Goal: Transaction & Acquisition: Purchase product/service

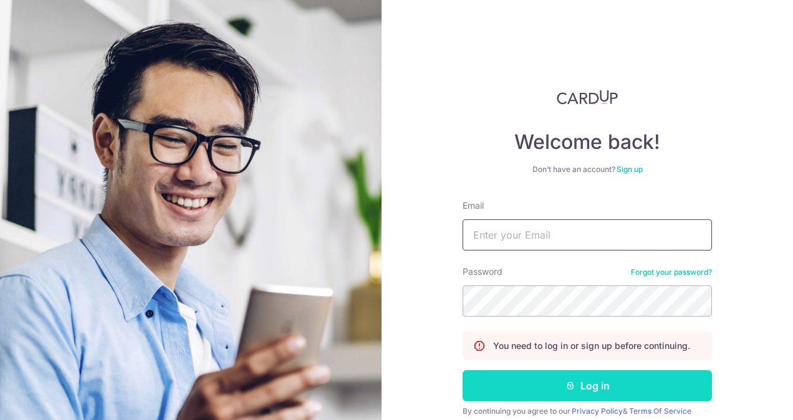
type input "yikkee.chan@gmail.com"
click at [541, 375] on button "Log in" at bounding box center [586, 385] width 249 height 31
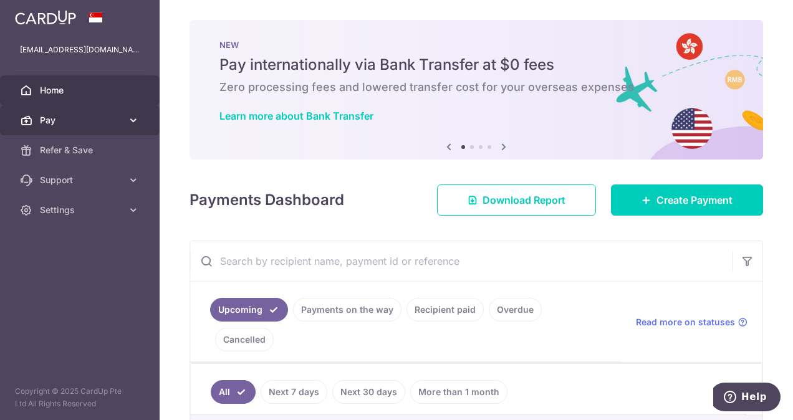
click at [96, 123] on span "Pay" at bounding box center [81, 120] width 82 height 12
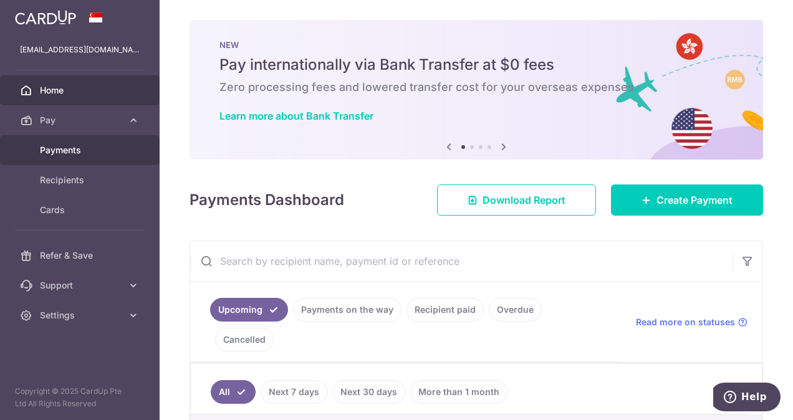
click at [120, 147] on span "Payments" at bounding box center [81, 150] width 82 height 12
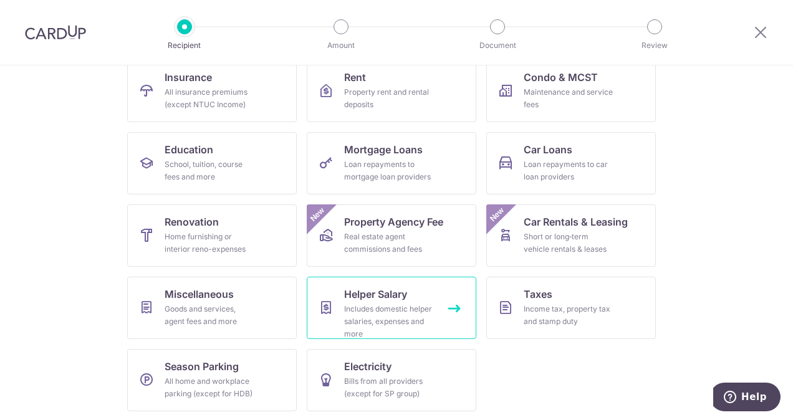
scroll to position [137, 0]
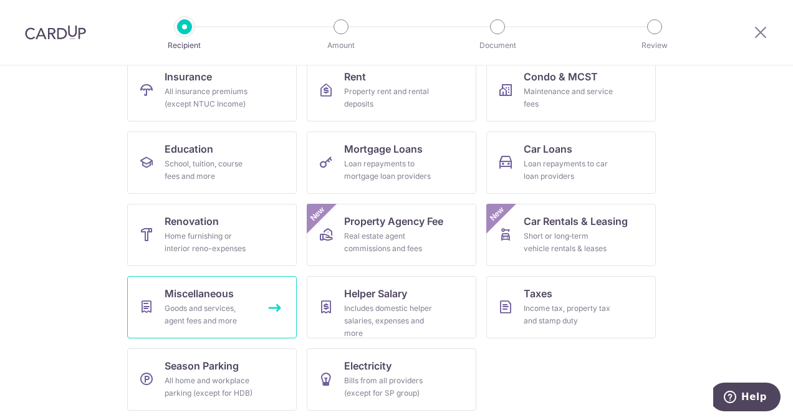
click at [200, 315] on div "Goods and services, agent fees and more" at bounding box center [210, 314] width 90 height 25
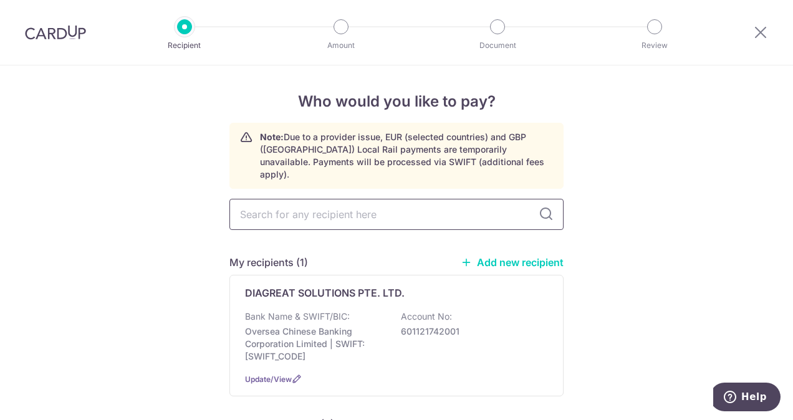
click at [393, 207] on input "text" at bounding box center [396, 214] width 334 height 31
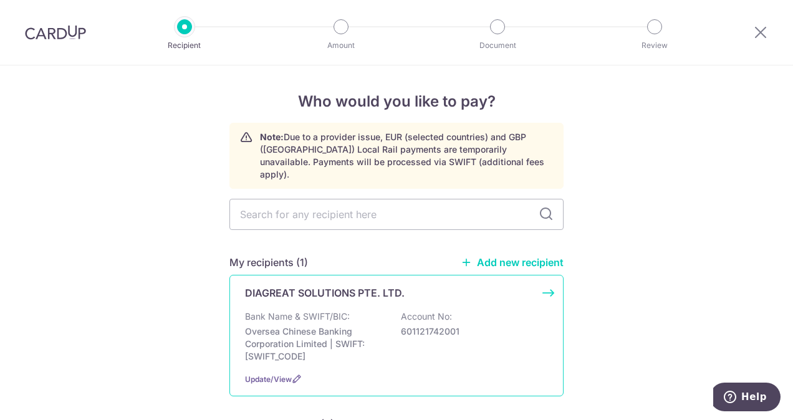
click at [293, 327] on p "Oversea Chinese Banking Corporation Limited | SWIFT: OCBCSGSGXXX" at bounding box center [315, 343] width 140 height 37
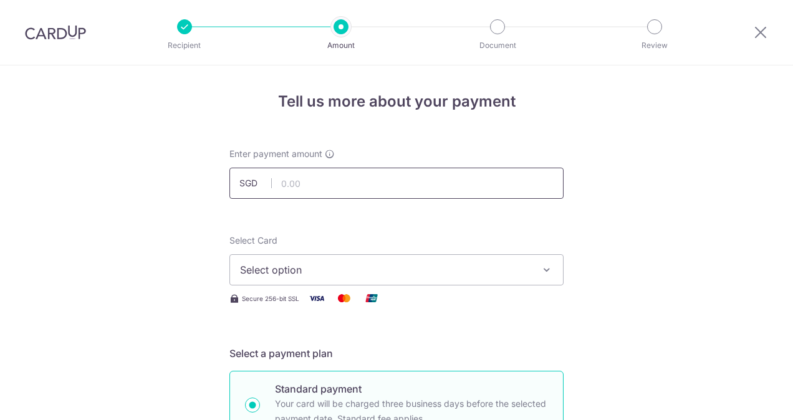
click at [320, 172] on input "text" at bounding box center [396, 183] width 334 height 31
type input "9"
type input "3,900.00"
click at [286, 273] on span "Select option" at bounding box center [385, 269] width 290 height 15
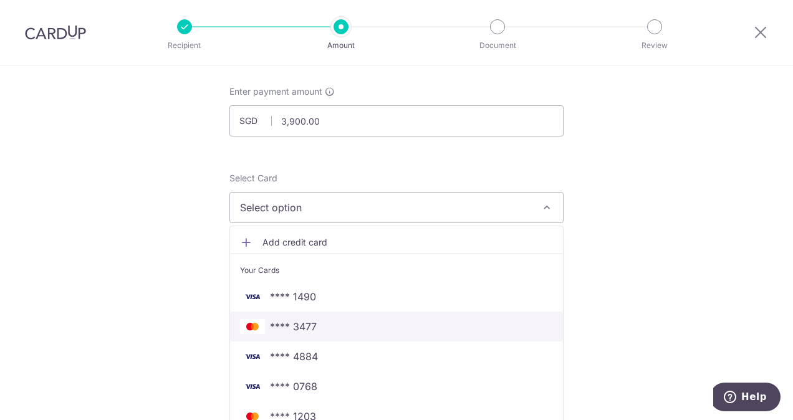
scroll to position [125, 0]
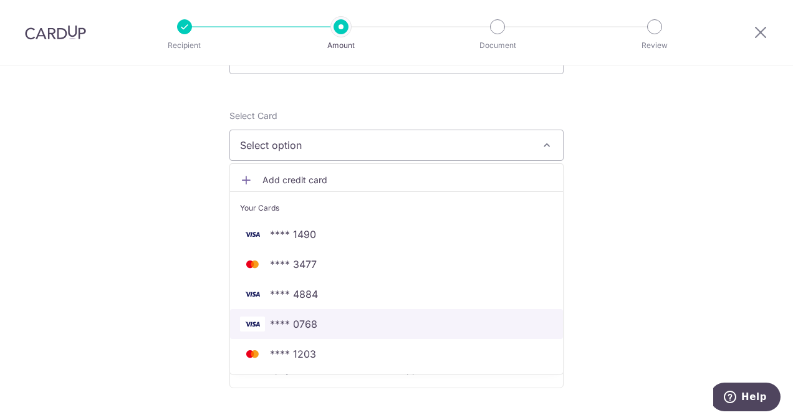
click at [330, 326] on span "**** 0768" at bounding box center [396, 324] width 313 height 15
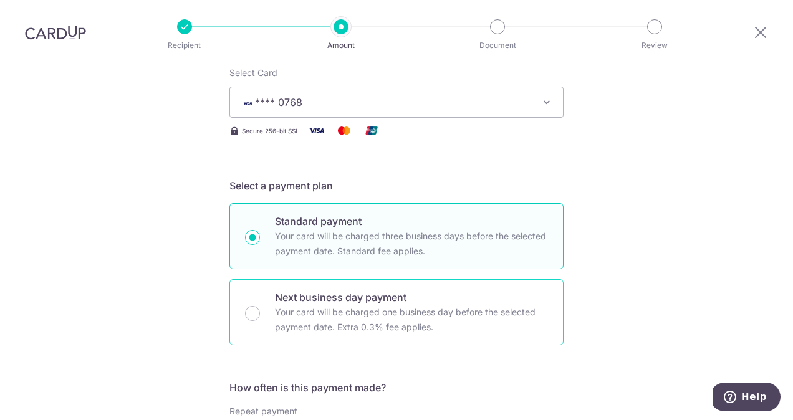
scroll to position [187, 0]
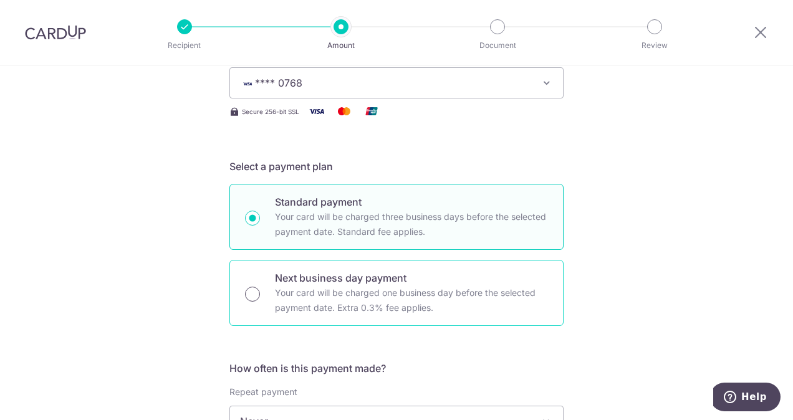
click at [251, 290] on input "Next business day payment Your card will be charged one business day before the…" at bounding box center [252, 294] width 15 height 15
radio input "true"
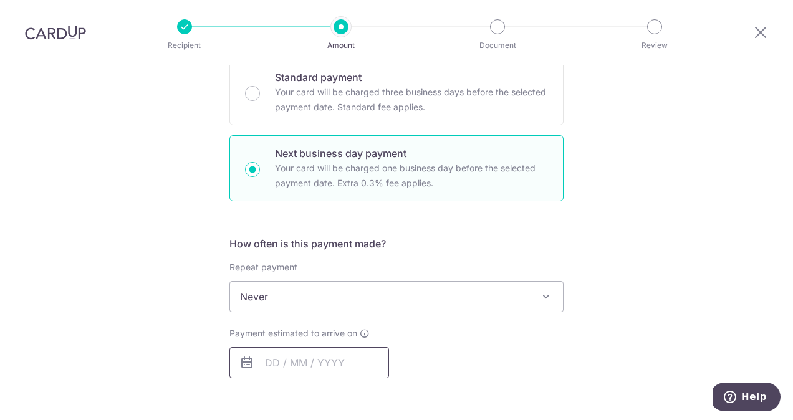
scroll to position [374, 0]
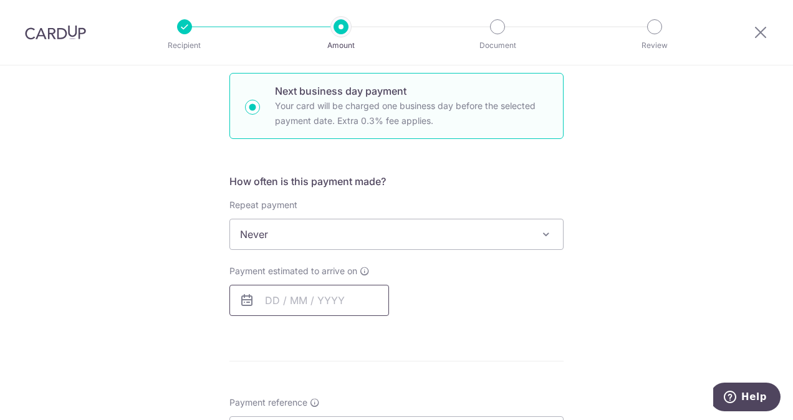
click at [300, 292] on input "text" at bounding box center [309, 300] width 160 height 31
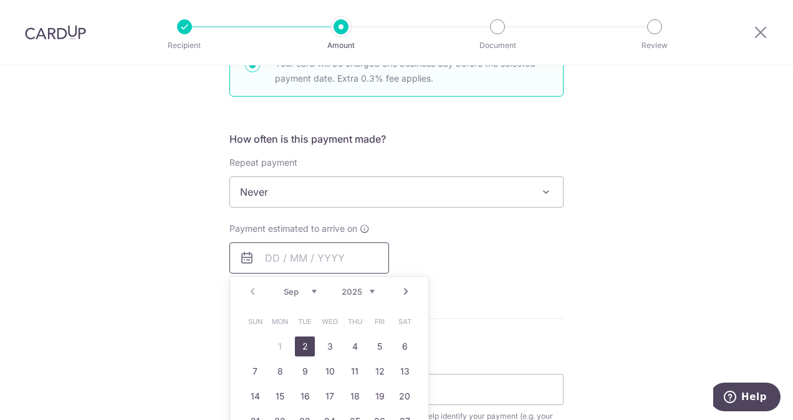
scroll to position [436, 0]
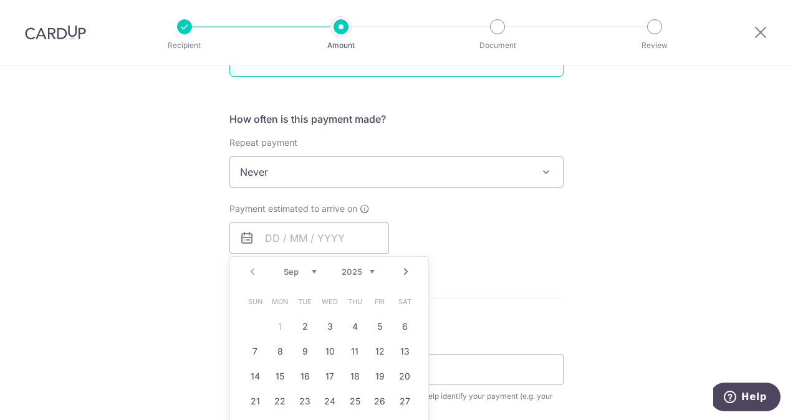
click at [277, 324] on table "Sun Mon Tue Wed Thu Fri Sat 1 2 3 4 5 6 7 8 9 10 11 12 13 14 15 16 17 18 19 20 …" at bounding box center [329, 364] width 174 height 150
click at [299, 327] on link "2" at bounding box center [305, 327] width 20 height 20
type input "[DATE]"
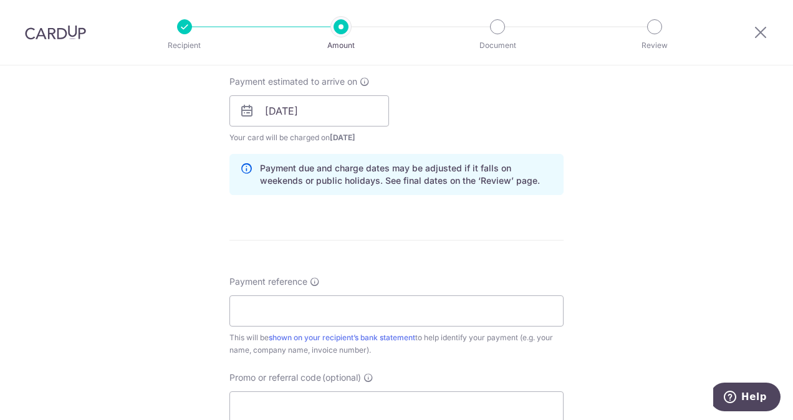
scroll to position [623, 0]
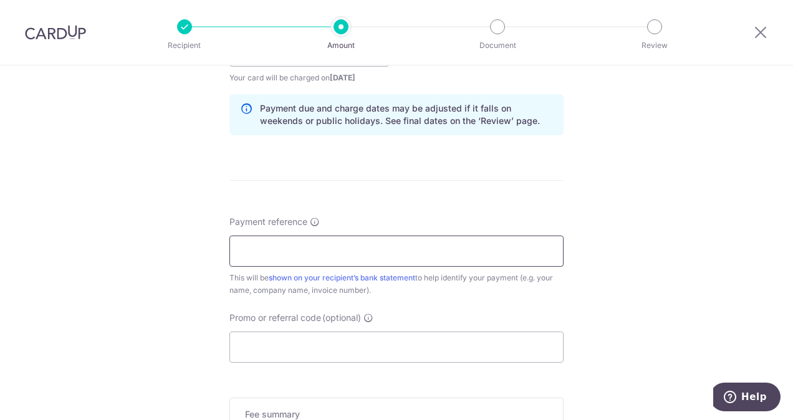
click at [323, 254] on input "Payment reference" at bounding box center [396, 251] width 334 height 31
drag, startPoint x: 297, startPoint y: 255, endPoint x: 229, endPoint y: 252, distance: 67.4
click at [229, 252] on input "OFF225" at bounding box center [396, 251] width 334 height 31
type input "nicky chair"
click at [296, 345] on input "Promo or referral code (optional)" at bounding box center [396, 347] width 334 height 31
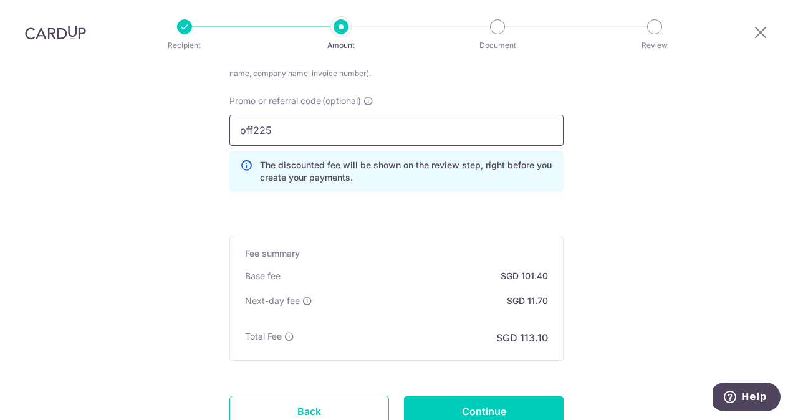
scroll to position [872, 0]
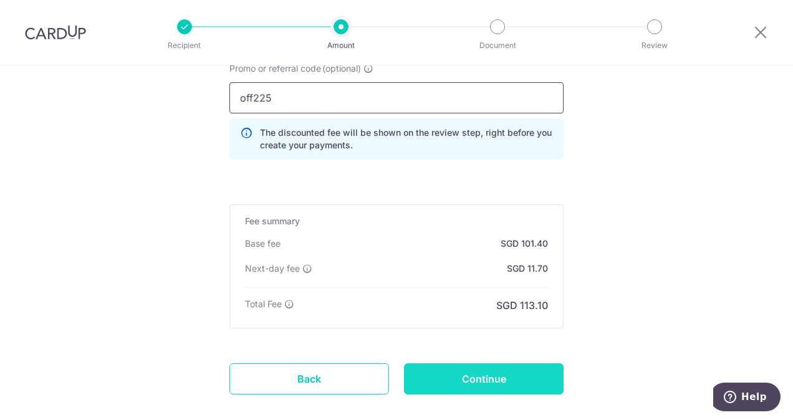
type input "off225"
click at [454, 381] on input "Continue" at bounding box center [484, 378] width 160 height 31
type input "Create Schedule"
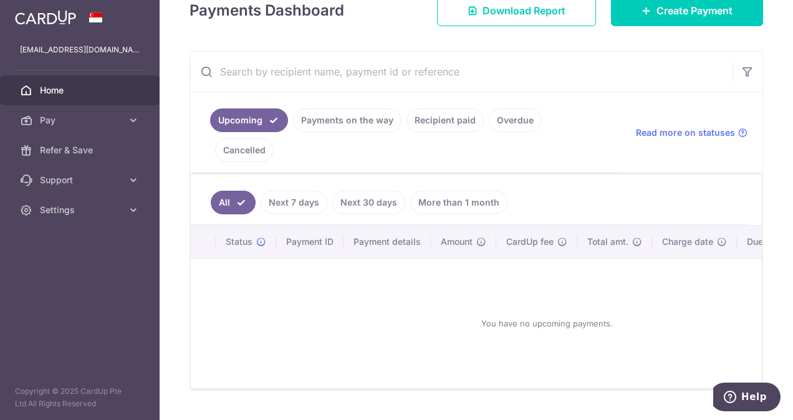
scroll to position [191, 0]
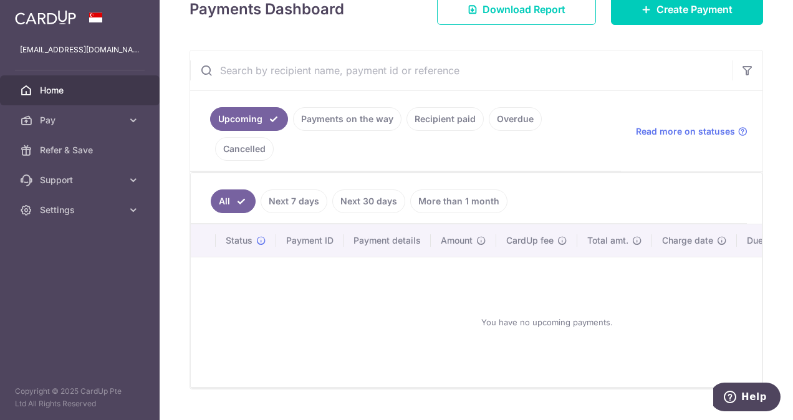
click at [460, 121] on link "Recipient paid" at bounding box center [444, 119] width 77 height 24
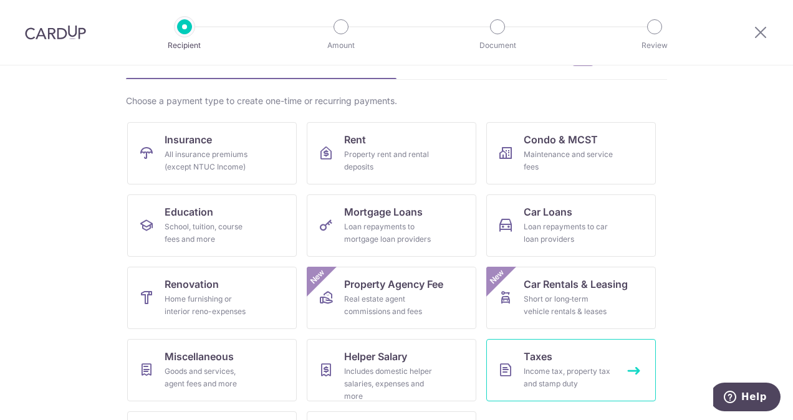
scroll to position [125, 0]
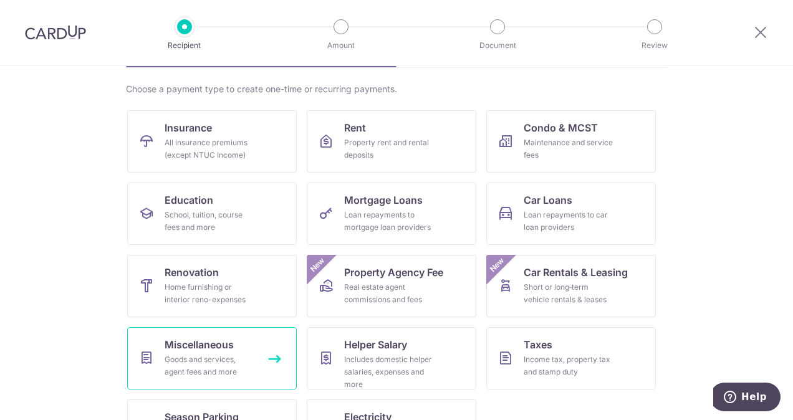
click at [236, 354] on div "Goods and services, agent fees and more" at bounding box center [210, 365] width 90 height 25
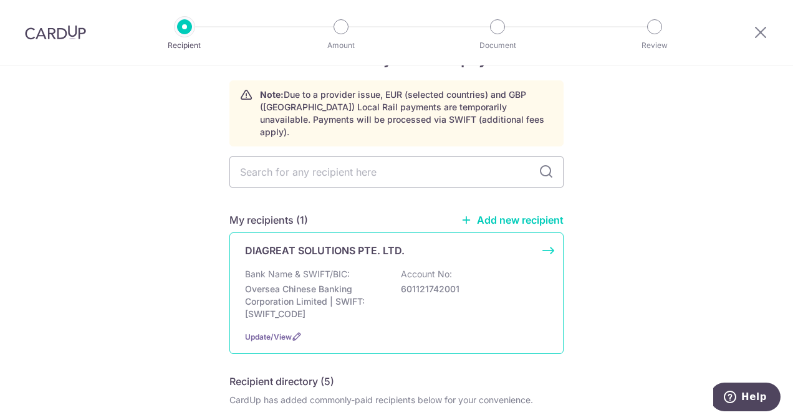
scroll to position [62, 0]
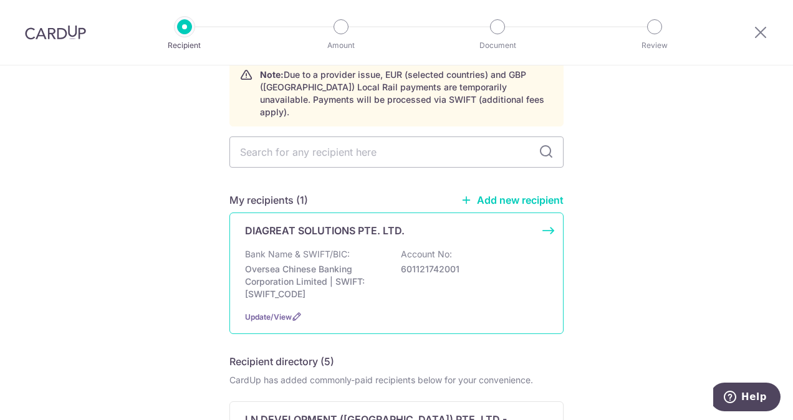
click at [325, 263] on p "Oversea Chinese Banking Corporation Limited | SWIFT: OCBCSGSGXXX" at bounding box center [315, 281] width 140 height 37
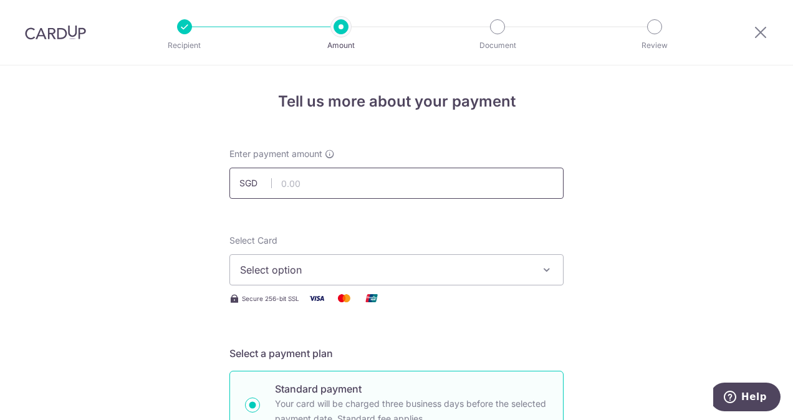
click at [335, 185] on input "text" at bounding box center [396, 183] width 334 height 31
type input "3,900.00"
click at [293, 273] on span "Select option" at bounding box center [385, 269] width 290 height 15
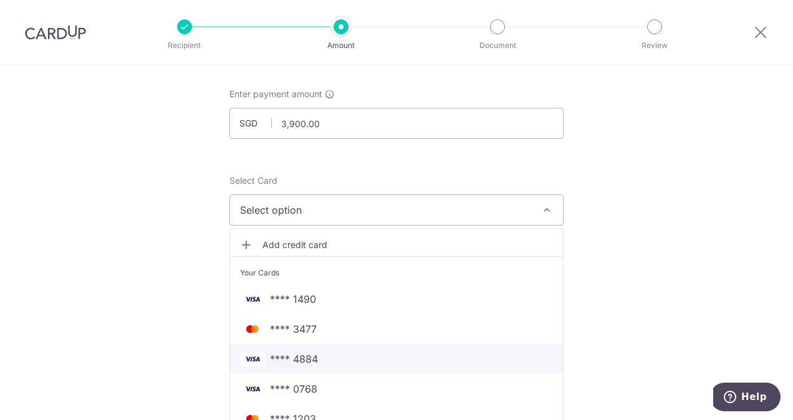
scroll to position [125, 0]
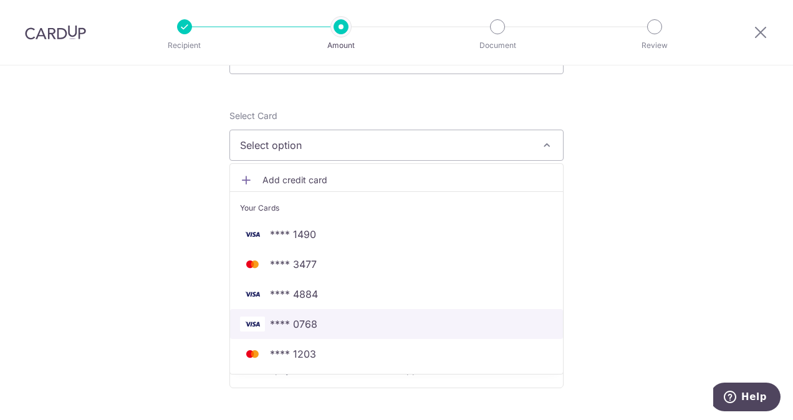
click at [314, 318] on span "**** 0768" at bounding box center [396, 324] width 313 height 15
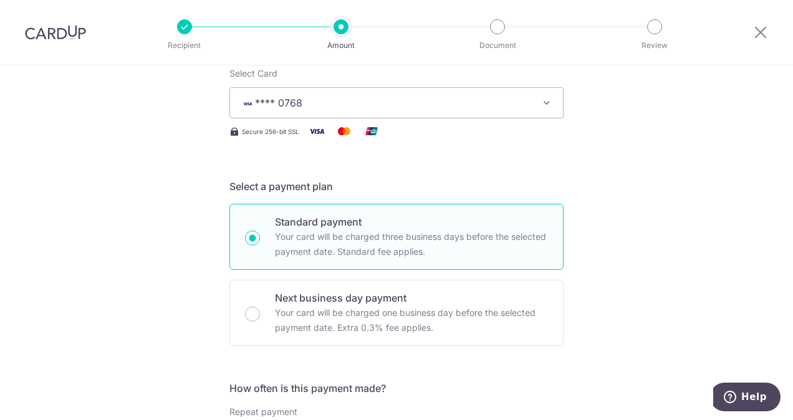
scroll to position [187, 0]
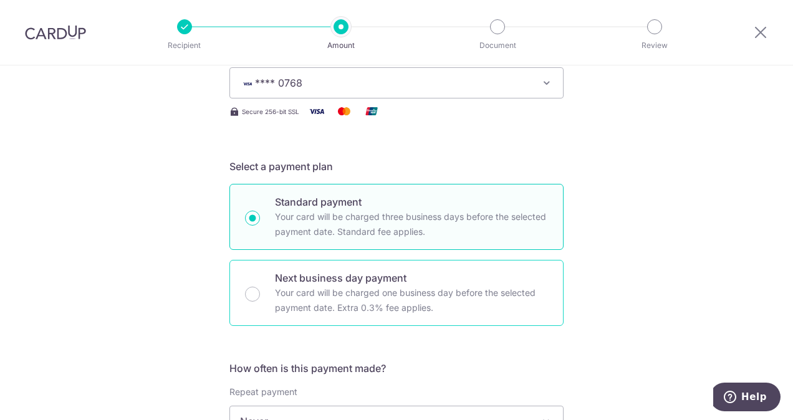
click at [265, 299] on div "Next business day payment Your card will be charged one business day before the…" at bounding box center [396, 293] width 334 height 66
radio input "false"
radio input "true"
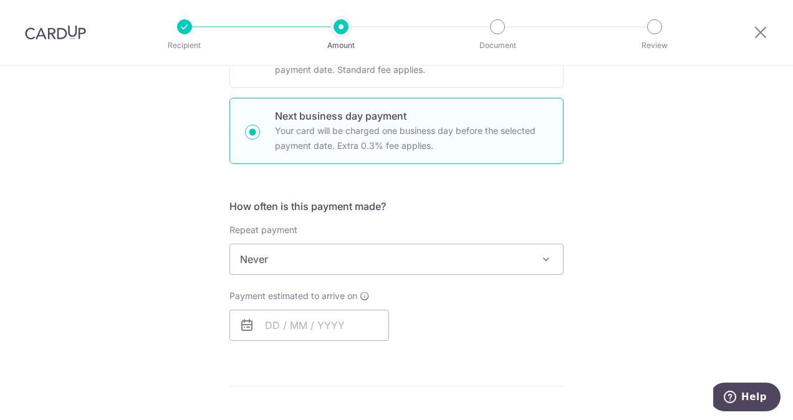
scroll to position [374, 0]
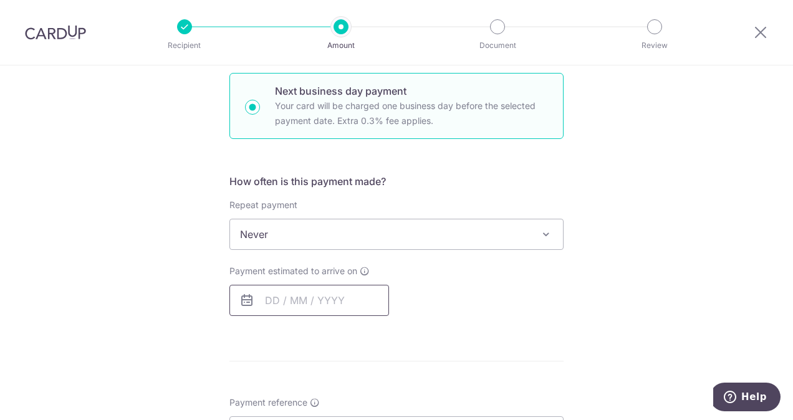
click at [313, 295] on input "text" at bounding box center [309, 300] width 160 height 31
click at [297, 384] on link "2" at bounding box center [305, 389] width 20 height 20
type input "[DATE]"
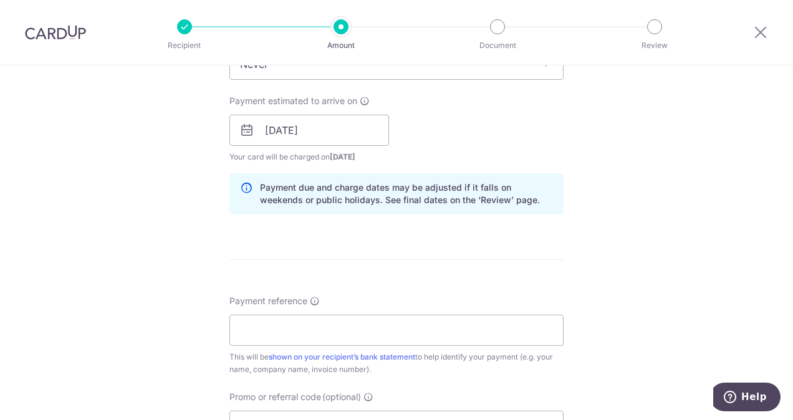
scroll to position [561, 0]
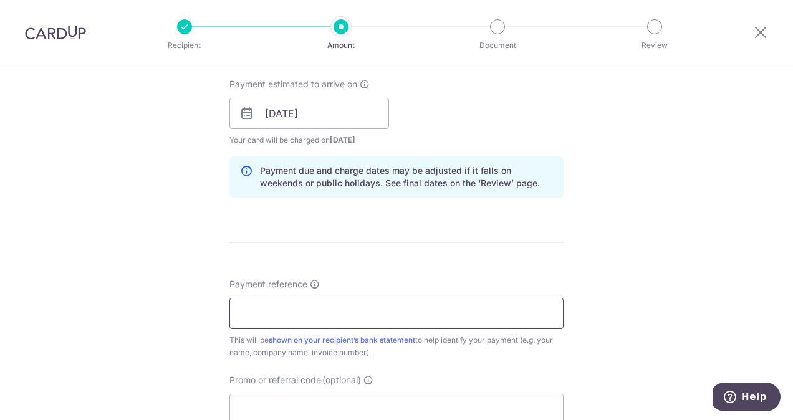
click at [314, 318] on input "Payment reference" at bounding box center [396, 313] width 334 height 31
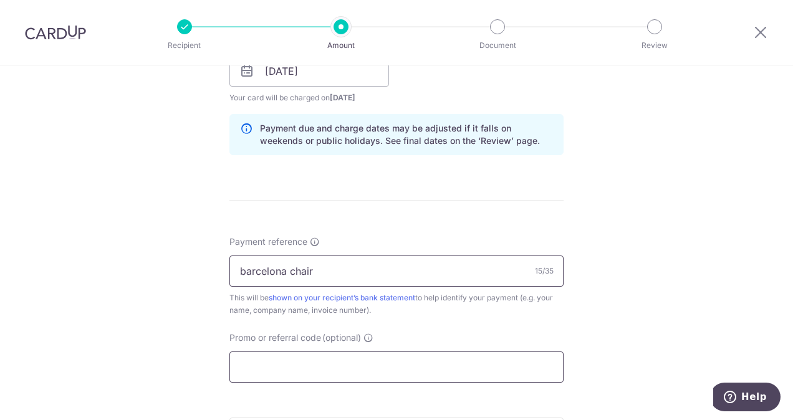
scroll to position [623, 0]
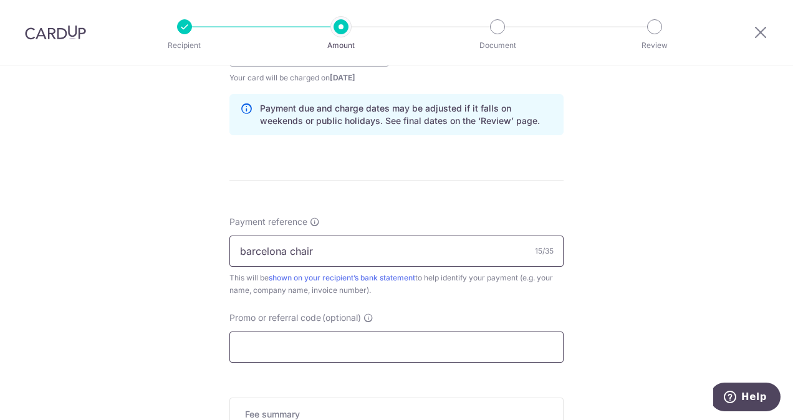
type input "barcelona chair"
click at [253, 332] on input "Promo or referral code (optional)" at bounding box center [396, 347] width 334 height 31
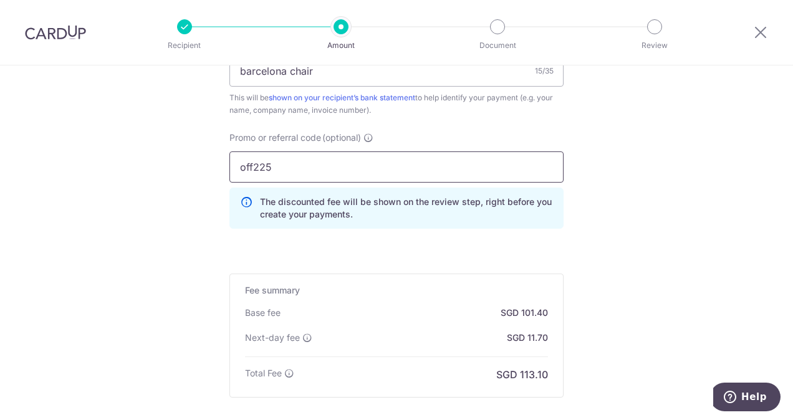
scroll to position [872, 0]
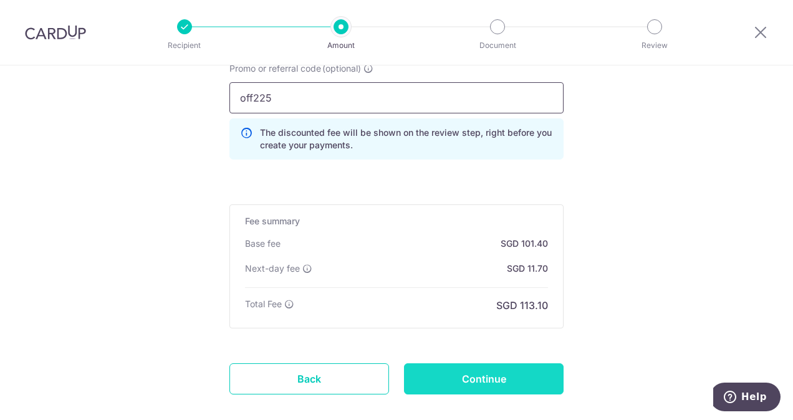
type input "off225"
click at [439, 365] on input "Continue" at bounding box center [484, 378] width 160 height 31
type input "Create Schedule"
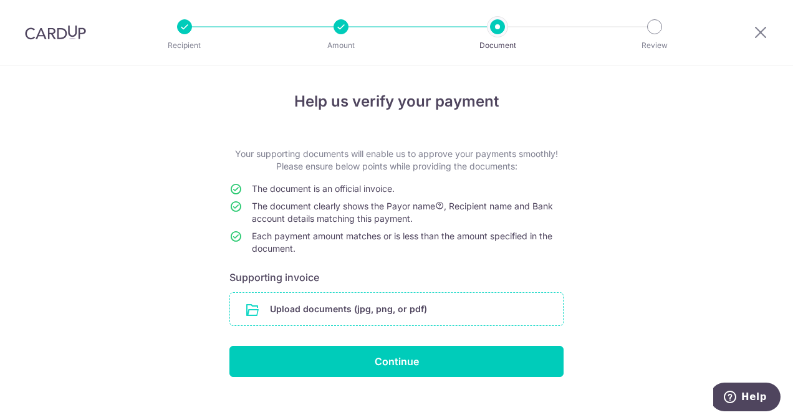
click at [413, 314] on input "file" at bounding box center [396, 309] width 333 height 32
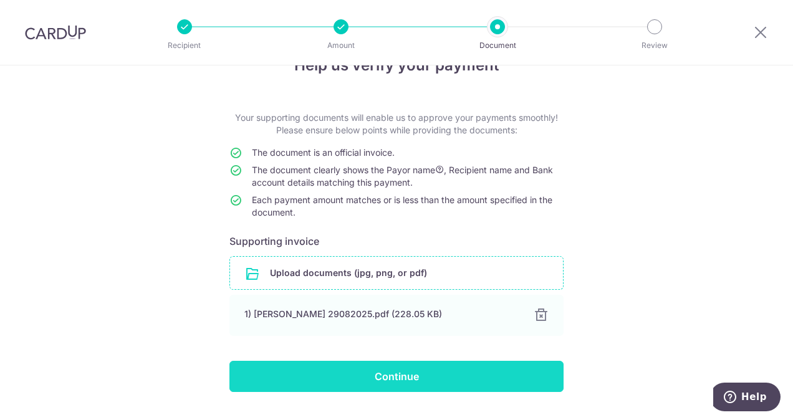
scroll to position [62, 0]
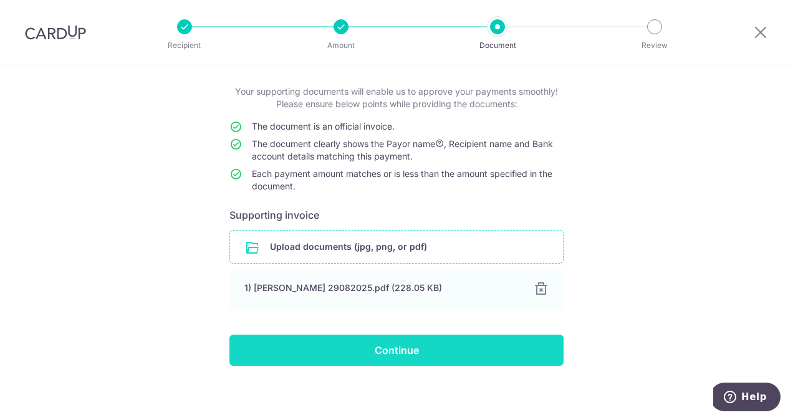
click at [400, 352] on input "Continue" at bounding box center [396, 350] width 334 height 31
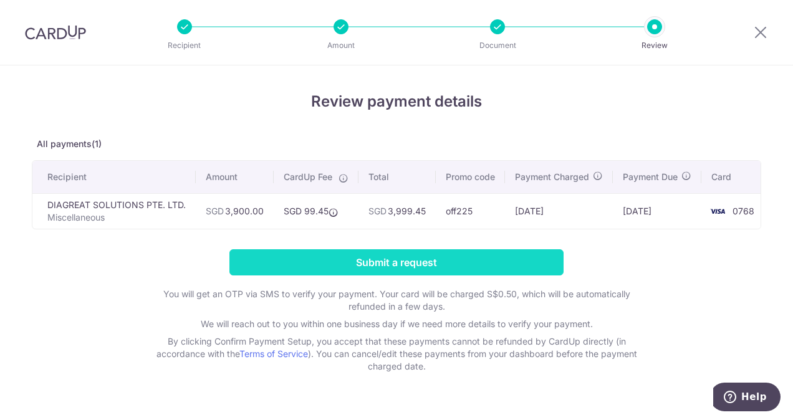
click at [453, 268] on input "Submit a request" at bounding box center [396, 262] width 334 height 26
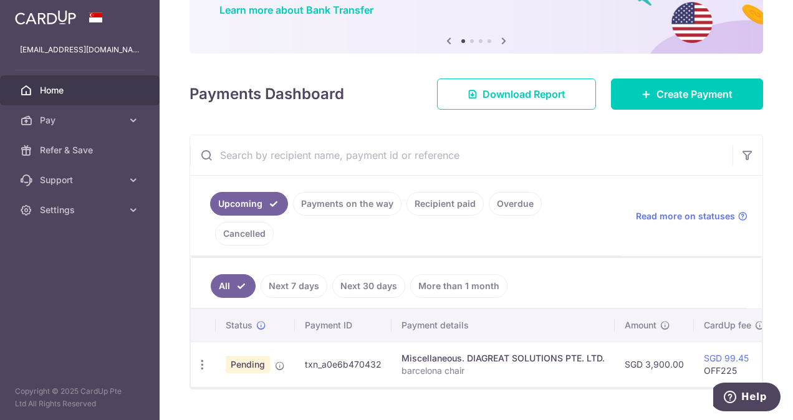
click at [117, 97] on link "Home" at bounding box center [80, 90] width 160 height 30
